Goal: Information Seeking & Learning: Learn about a topic

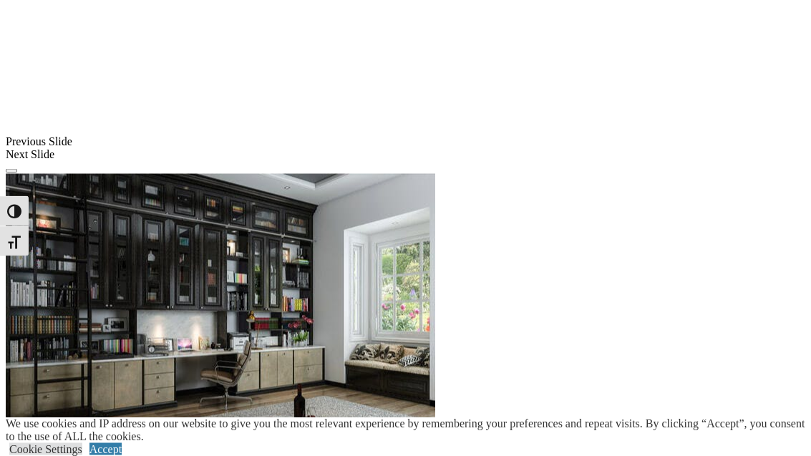
scroll to position [1312, 0]
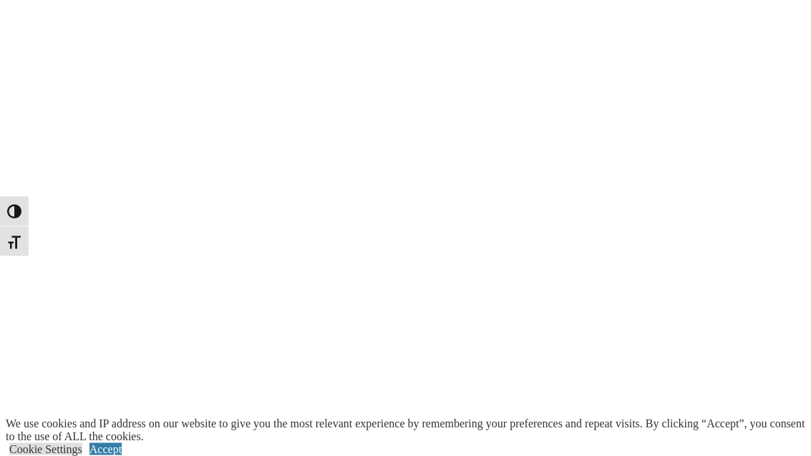
scroll to position [1758, 0]
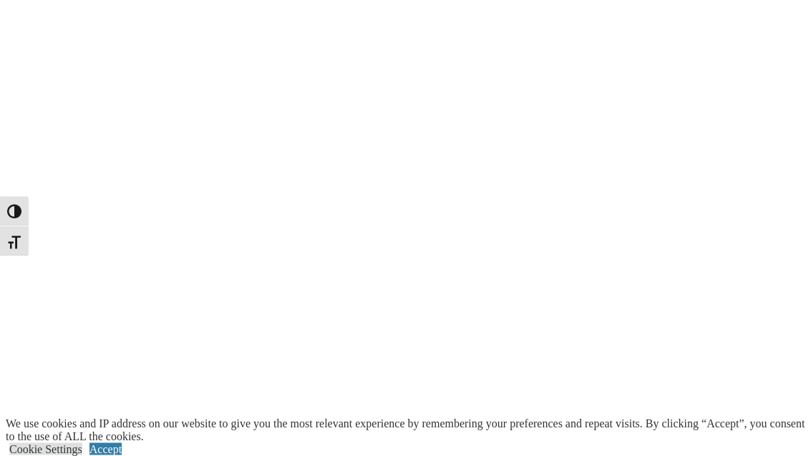
scroll to position [1855, 0]
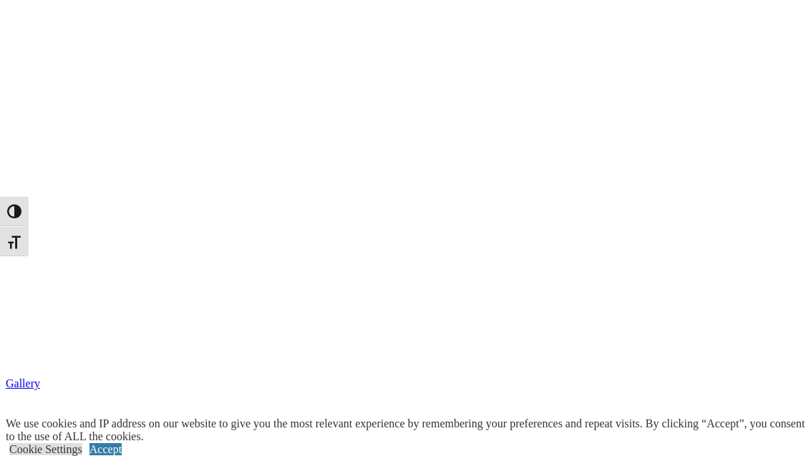
scroll to position [2111, 0]
